Goal: Obtain resource: Download file/media

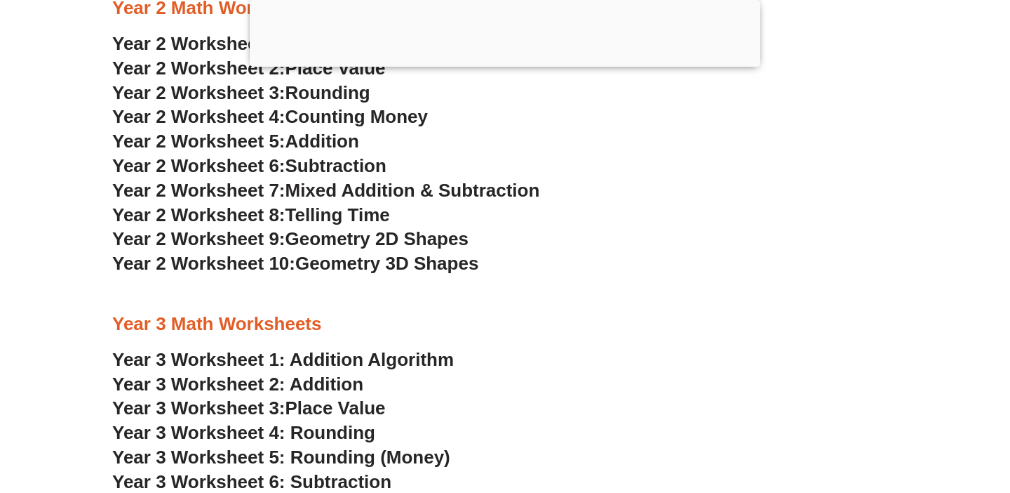
scroll to position [1998, 0]
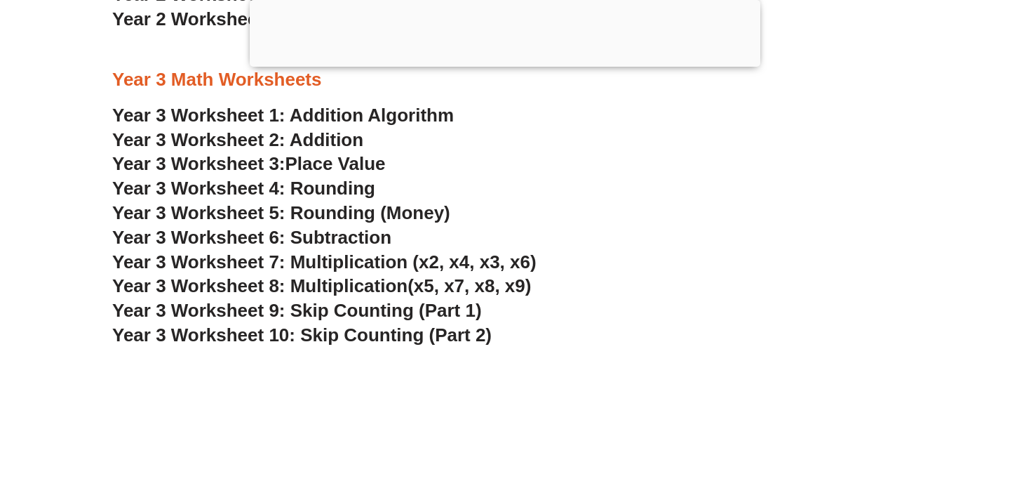
click at [347, 156] on span "Place Value" at bounding box center [336, 163] width 100 height 21
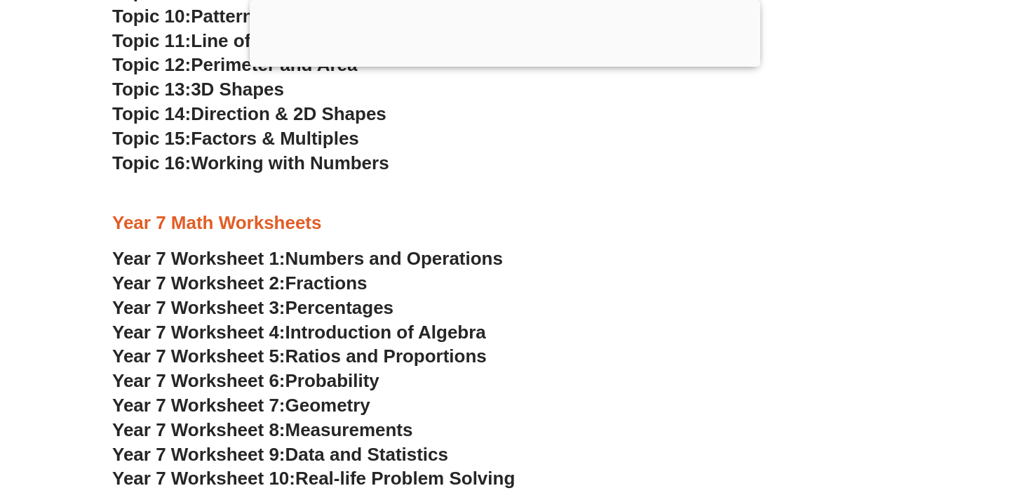
drag, startPoint x: 731, startPoint y: 4, endPoint x: 445, endPoint y: 422, distance: 506.2
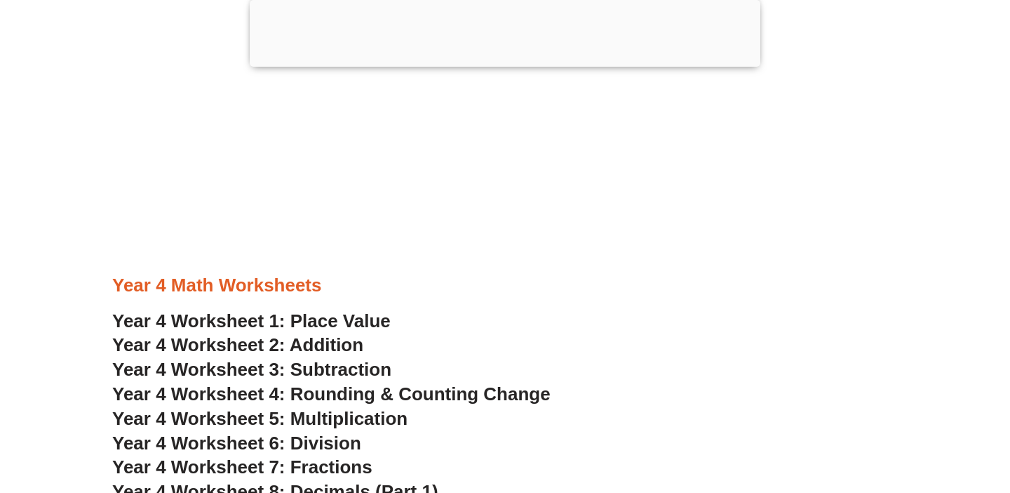
scroll to position [2416, 0]
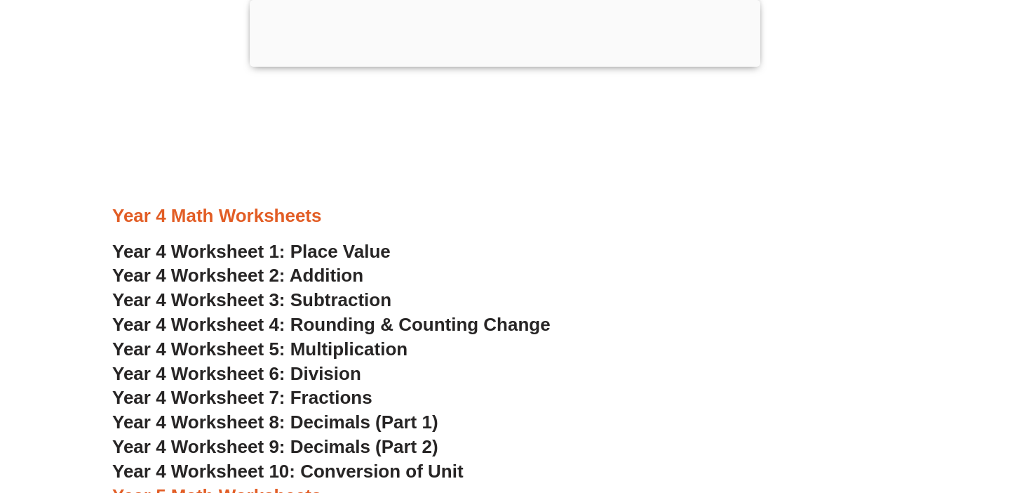
click at [324, 250] on span "Year 4 Worksheet 1: Place Value" at bounding box center [251, 251] width 279 height 21
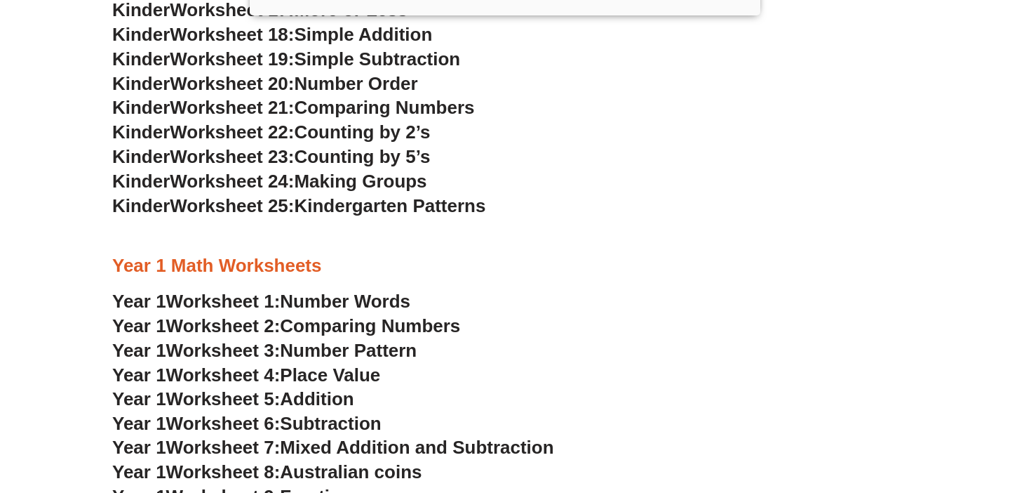
scroll to position [1301, 0]
